Goal: Transaction & Acquisition: Subscribe to service/newsletter

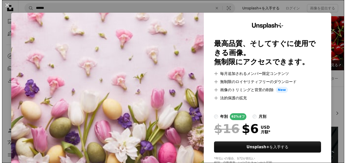
scroll to position [51, 0]
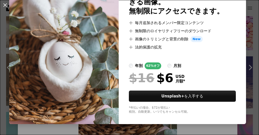
scroll to position [52, 0]
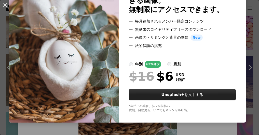
click at [180, 96] on button "Unsplash+ を入手する" at bounding box center [182, 94] width 107 height 11
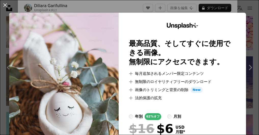
click at [69, 82] on img at bounding box center [63, 94] width 109 height 163
click at [75, 75] on img at bounding box center [63, 94] width 109 height 163
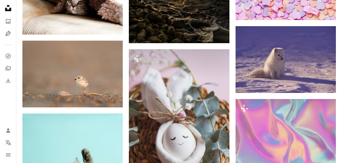
scroll to position [418, 0]
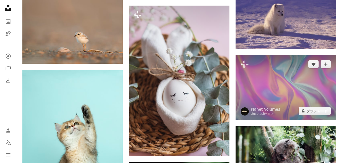
click at [258, 76] on img at bounding box center [285, 87] width 100 height 65
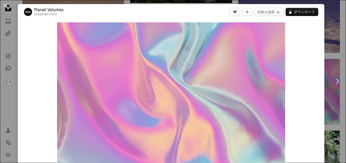
drag, startPoint x: 217, startPoint y: 55, endPoint x: 6, endPoint y: 4, distance: 216.7
click at [6, 4] on button "An X shape" at bounding box center [5, 5] width 6 height 6
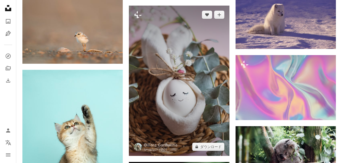
click at [182, 72] on img at bounding box center [179, 81] width 100 height 150
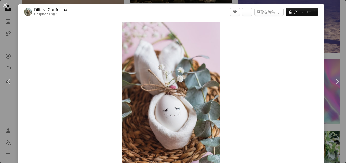
click at [259, 39] on div "An X shape Chevron left Chevron right Diliara Garifullina Unsplash+ 向け A heart …" at bounding box center [173, 81] width 346 height 163
